Goal: Find specific page/section: Find specific page/section

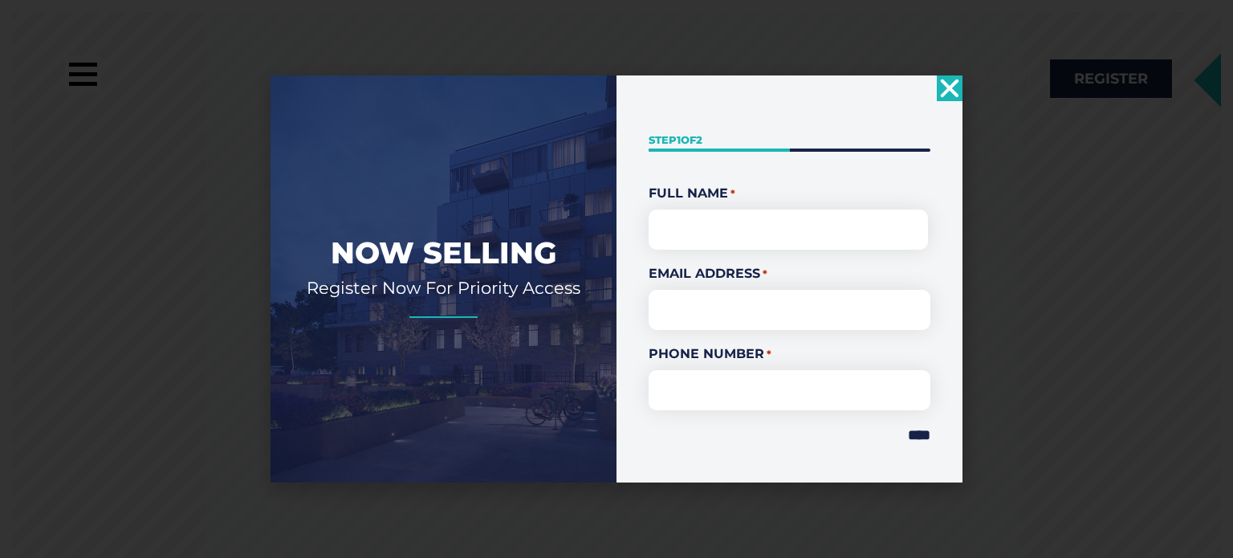
click at [947, 84] on icon "Close" at bounding box center [950, 88] width 26 height 26
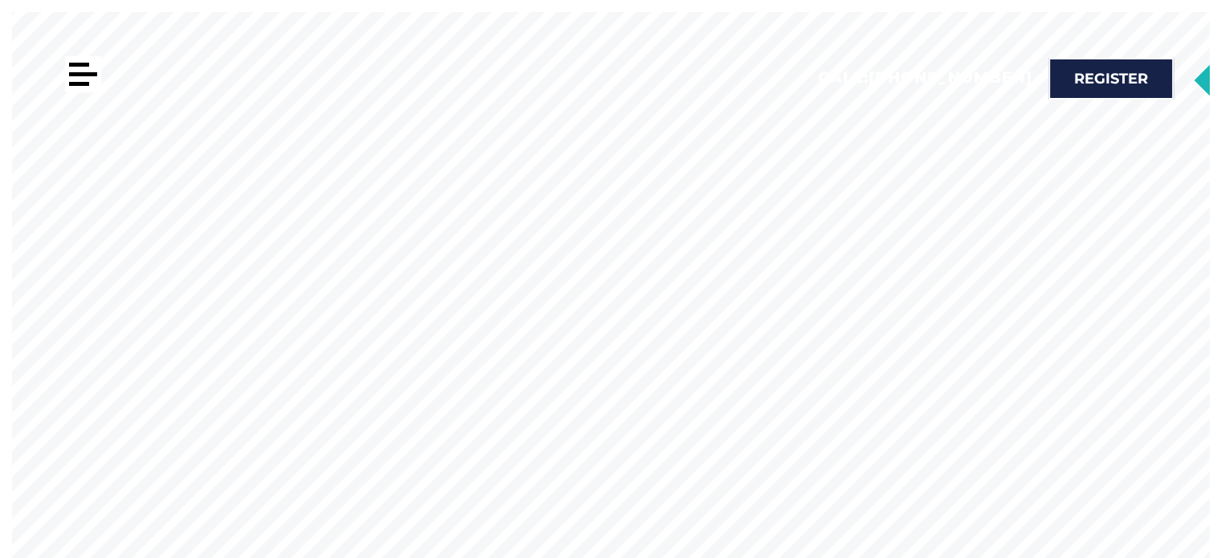
click at [80, 77] on div at bounding box center [83, 74] width 36 height 36
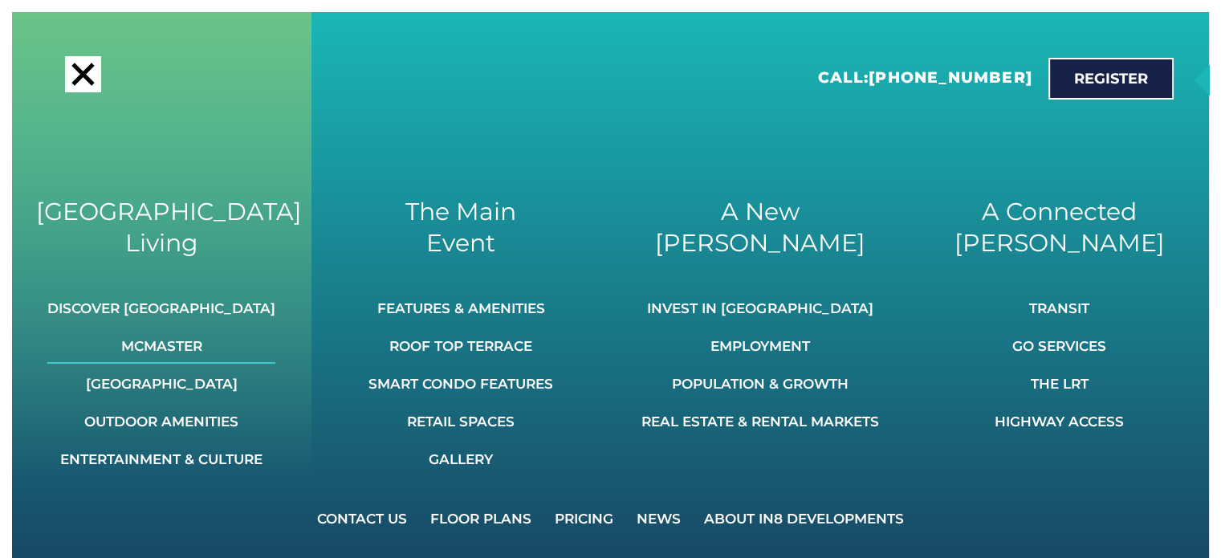
click at [173, 352] on link "McMaster" at bounding box center [161, 345] width 228 height 35
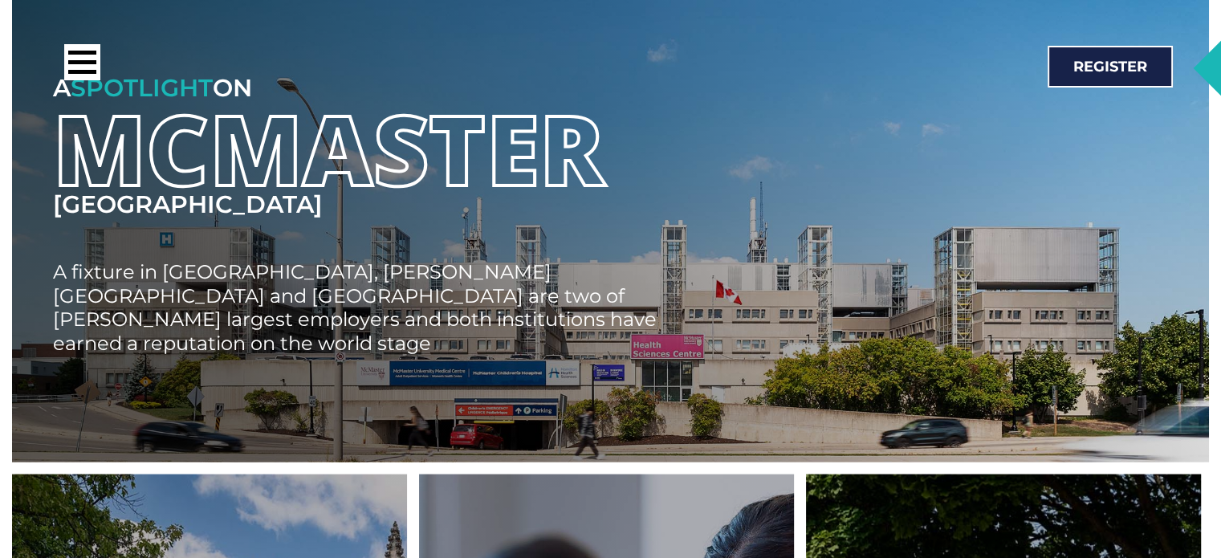
scroll to position [3456, 0]
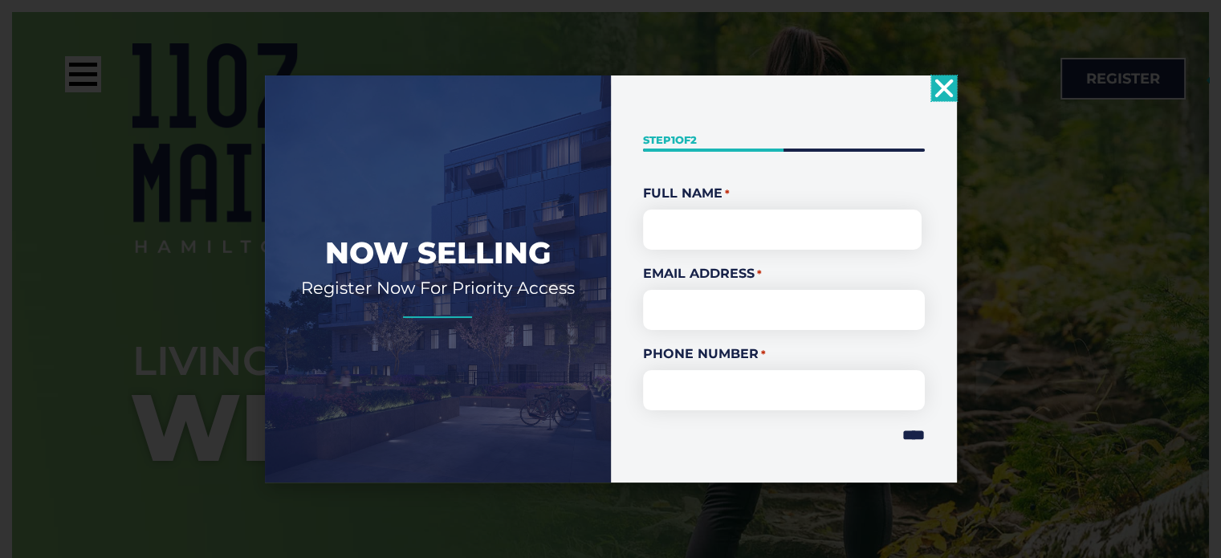
drag, startPoint x: 1228, startPoint y: 128, endPoint x: 1228, endPoint y: 143, distance: 15.3
click at [1220, 143] on html "Skip to content Call: [PHONE_NUMBER] A [GEOGRAPHIC_DATA][PERSON_NAME] Invest In…" at bounding box center [610, 279] width 1221 height 558
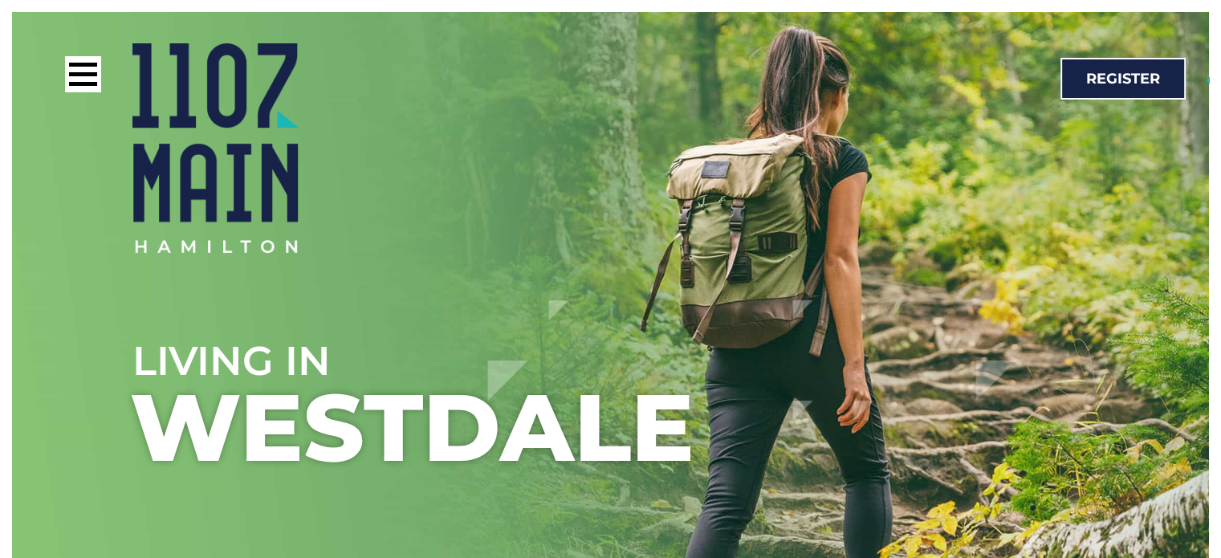
drag, startPoint x: 951, startPoint y: 83, endPoint x: 1227, endPoint y: 70, distance: 276.4
click at [950, 83] on link "[PHONE_NUMBER]" at bounding box center [962, 77] width 163 height 18
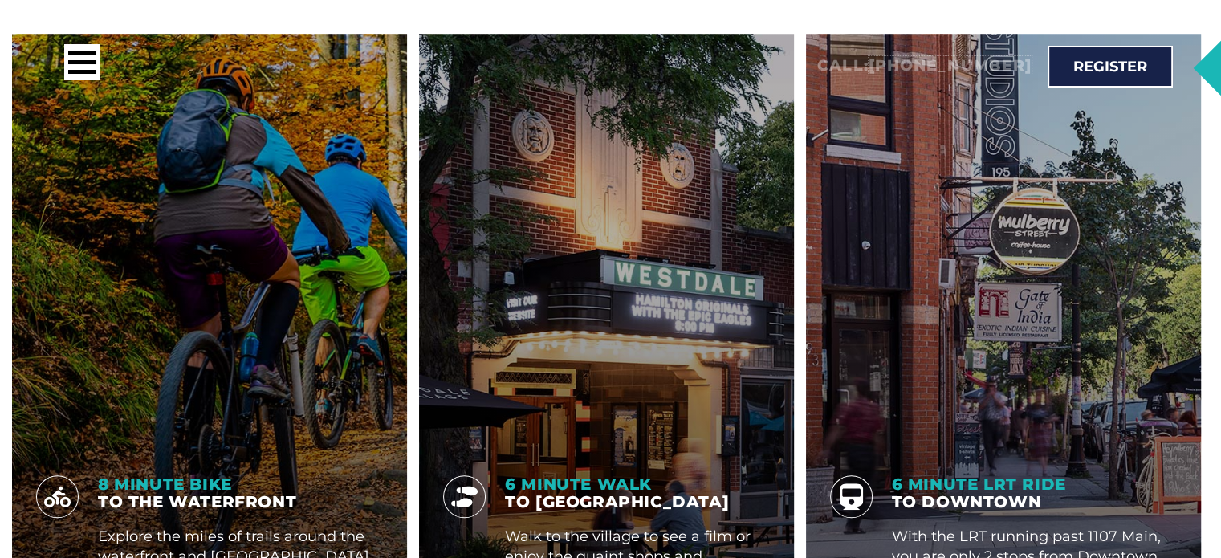
scroll to position [1703, 0]
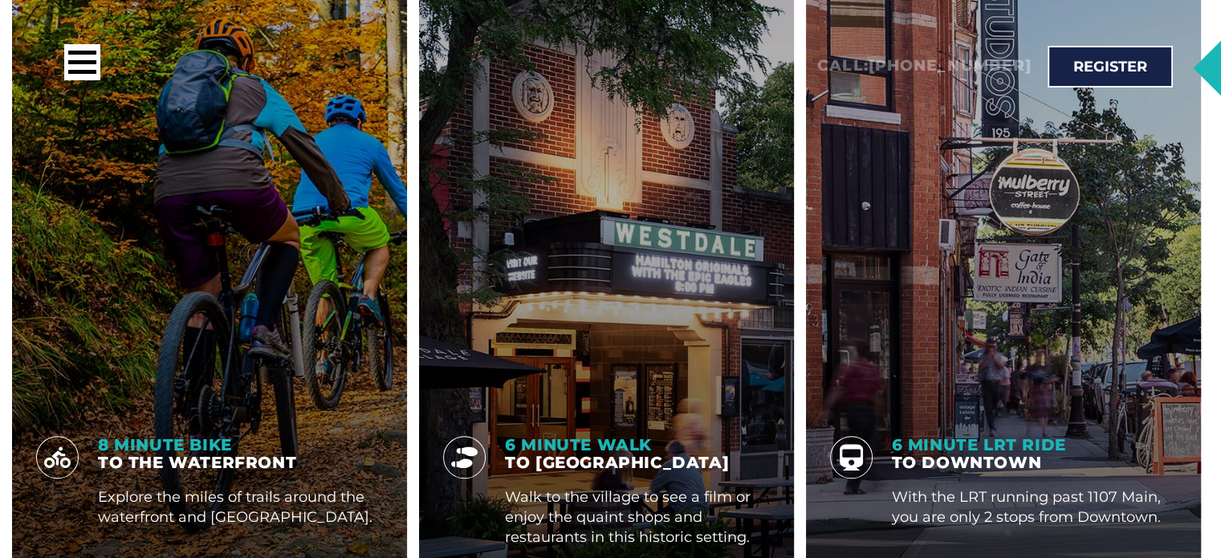
click at [625, 435] on span "6 Minute Walk" at bounding box center [578, 444] width 147 height 19
